Goal: Task Accomplishment & Management: Use online tool/utility

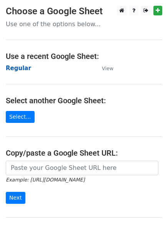
click at [20, 70] on strong "Regular" at bounding box center [18, 68] width 25 height 7
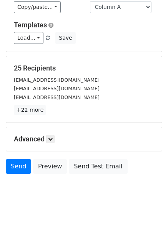
scroll to position [74, 0]
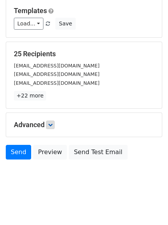
click at [50, 128] on div "Advanced Tracking Track Opens UTM Codes Track Clicks Filters Only include sprea…" at bounding box center [84, 125] width 156 height 24
click at [51, 127] on icon at bounding box center [50, 124] width 5 height 5
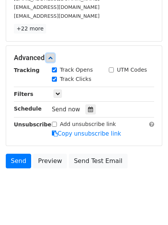
scroll to position [142, 0]
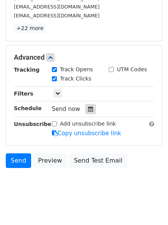
click at [88, 110] on icon at bounding box center [90, 108] width 5 height 5
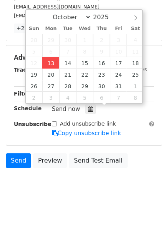
type input "2025-10-13 12:36"
type input "36"
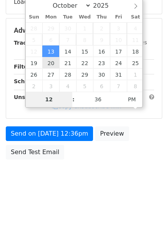
scroll to position [137, 0]
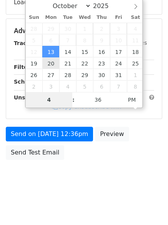
type input "4"
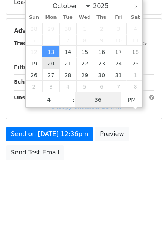
type input "2025-10-13 16:36"
type input "04"
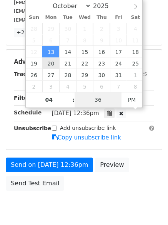
type input "1"
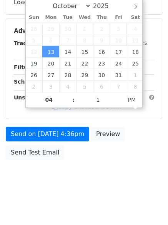
type input "2025-10-13 16:01"
click at [75, 196] on html "New Campaign Daily emails left: 50 Google Sheet: Regular Variables Copy/paste..…" at bounding box center [84, 44] width 168 height 362
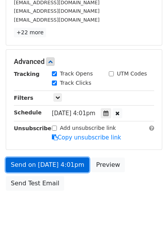
click at [47, 168] on link "Send on Oct 13 at 4:01pm" at bounding box center [47, 164] width 83 height 15
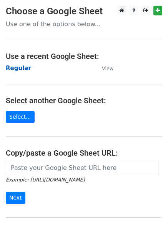
click at [10, 68] on strong "Regular" at bounding box center [18, 68] width 25 height 7
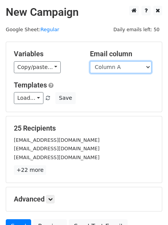
click at [109, 67] on select "Column A Column B Column C Column D Column E Column F" at bounding box center [121, 67] width 62 height 12
select select "Column B"
click at [90, 61] on select "Column A Column B Column C Column D Column E Column F" at bounding box center [121, 67] width 62 height 12
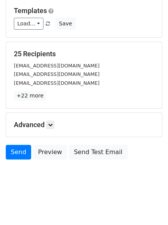
click at [51, 118] on div "Advanced Tracking Track Opens UTM Codes Track Clicks Filters Only include sprea…" at bounding box center [84, 125] width 156 height 24
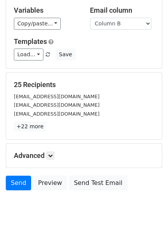
click at [57, 157] on h5 "Advanced" at bounding box center [84, 155] width 140 height 8
click at [53, 156] on icon at bounding box center [50, 155] width 5 height 5
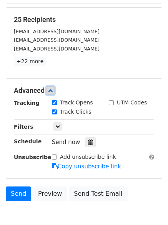
scroll to position [149, 0]
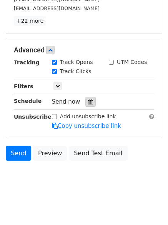
click at [87, 98] on div at bounding box center [90, 102] width 10 height 10
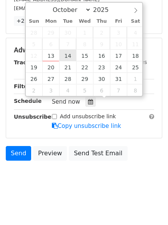
type input "2025-10-14 12:00"
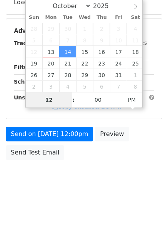
type input "5"
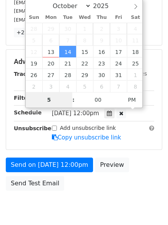
scroll to position [149, 0]
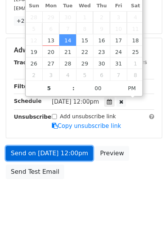
type input "2025-10-14 17:00"
click at [54, 150] on link "Send on Oct 14 at 12:00pm" at bounding box center [49, 153] width 87 height 15
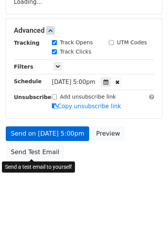
scroll to position [137, 0]
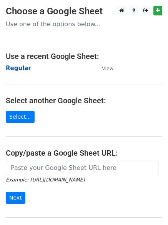
click at [12, 69] on strong "Regular" at bounding box center [18, 68] width 25 height 7
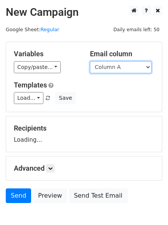
click at [128, 68] on select "Column A Column B Column C Column D Column E Column F" at bounding box center [121, 67] width 62 height 12
select select "Column C"
click at [90, 61] on select "Column A Column B Column C Column D Column E Column F" at bounding box center [121, 67] width 62 height 12
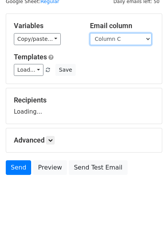
scroll to position [43, 0]
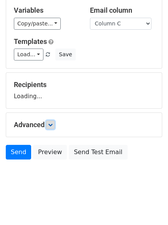
click at [53, 124] on icon at bounding box center [50, 124] width 5 height 5
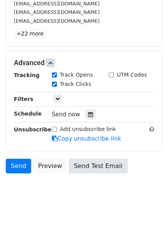
scroll to position [150, 0]
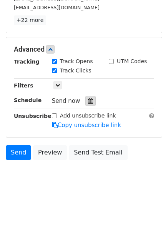
click at [85, 102] on div at bounding box center [90, 101] width 10 height 10
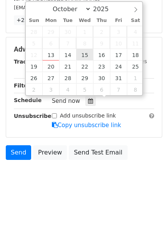
type input "2025-10-15 12:00"
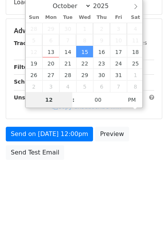
type input "6"
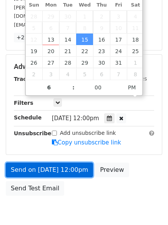
type input "2025-10-15 18:00"
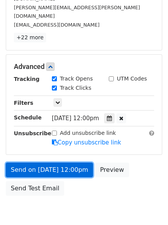
click at [55, 162] on link "Send on Oct 15 at 12:00pm" at bounding box center [49, 169] width 87 height 15
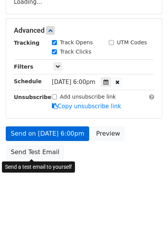
scroll to position [137, 0]
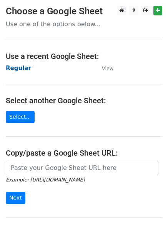
click at [18, 65] on strong "Regular" at bounding box center [18, 68] width 25 height 7
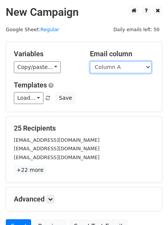
click at [125, 71] on select "Column A Column B Column C Column D Column E Column F" at bounding box center [121, 67] width 62 height 12
select select "Column E"
click at [90, 61] on select "Column A Column B Column C Column D Column E Column F" at bounding box center [121, 67] width 62 height 12
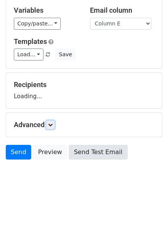
scroll to position [43, 0]
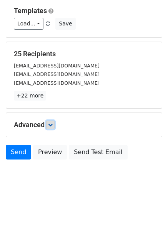
click at [53, 126] on icon at bounding box center [50, 124] width 5 height 5
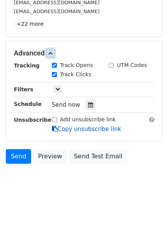
scroll to position [146, 0]
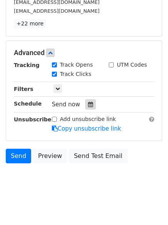
click at [88, 106] on icon at bounding box center [90, 104] width 5 height 5
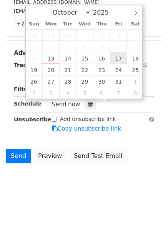
type input "2025-10-17 12:00"
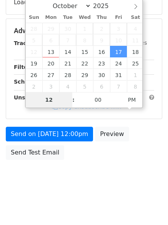
type input "8"
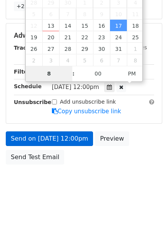
scroll to position [168, 0]
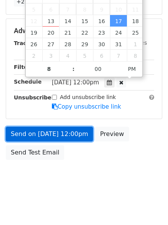
type input "2025-10-17 20:00"
click at [56, 128] on link "Send on Oct 17 at 12:00pm" at bounding box center [49, 134] width 87 height 15
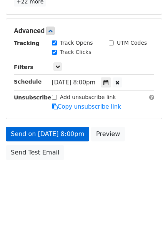
scroll to position [137, 0]
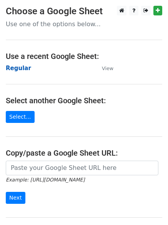
click at [10, 67] on strong "Regular" at bounding box center [18, 68] width 25 height 7
click at [18, 70] on strong "Regular" at bounding box center [18, 68] width 25 height 7
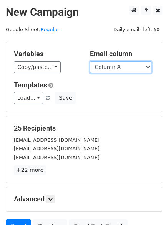
click at [130, 69] on select "Column A Column B Column C Column D Column E Column F" at bounding box center [121, 67] width 62 height 12
select select "Column F"
click at [90, 61] on select "Column A Column B Column C Column D Column E Column F" at bounding box center [121, 67] width 62 height 12
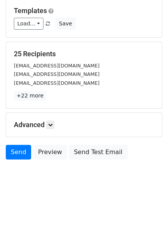
click at [47, 123] on h5 "Advanced" at bounding box center [84, 124] width 140 height 8
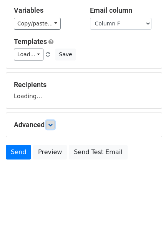
click at [52, 122] on icon at bounding box center [50, 124] width 5 height 5
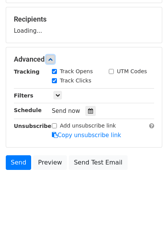
scroll to position [119, 0]
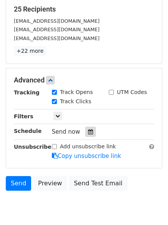
click at [88, 130] on icon at bounding box center [90, 131] width 5 height 5
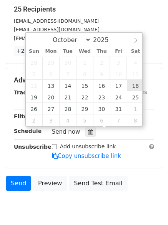
type input "[DATE] 12:00"
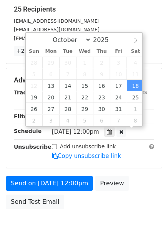
drag, startPoint x: 135, startPoint y: 88, endPoint x: 135, endPoint y: 84, distance: 4.2
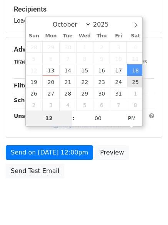
type input "9"
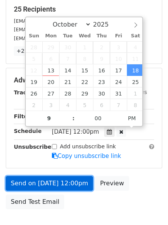
type input "[DATE] 21:00"
click at [61, 177] on link "Send on [DATE] 12:00pm" at bounding box center [49, 183] width 87 height 15
